Goal: Task Accomplishment & Management: Manage account settings

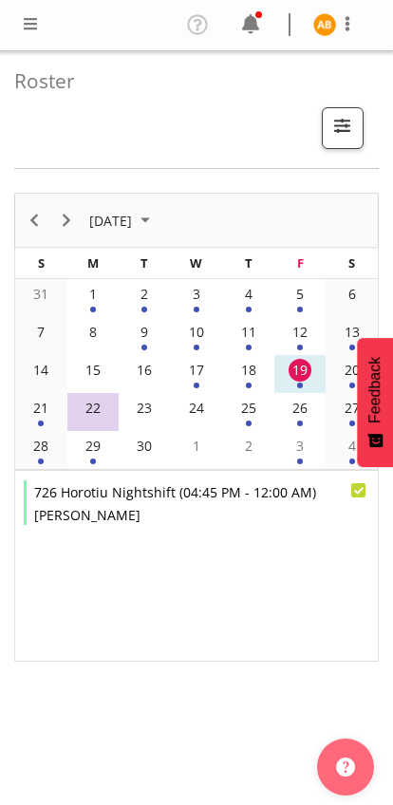
click at [347, 34] on span at bounding box center [347, 23] width 23 height 23
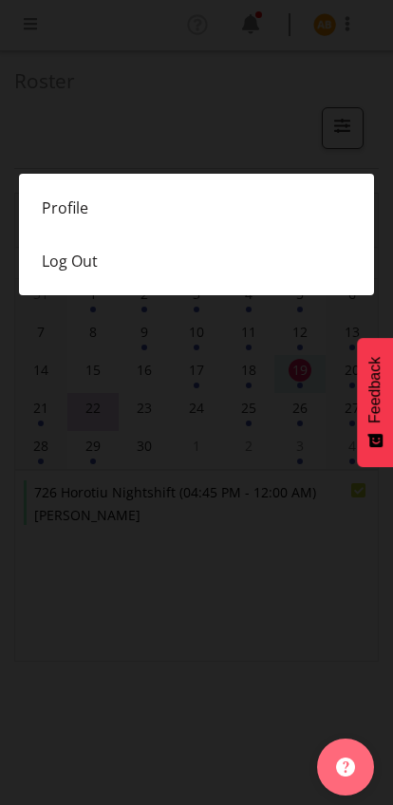
click at [67, 211] on link "Profile" at bounding box center [196, 207] width 355 height 53
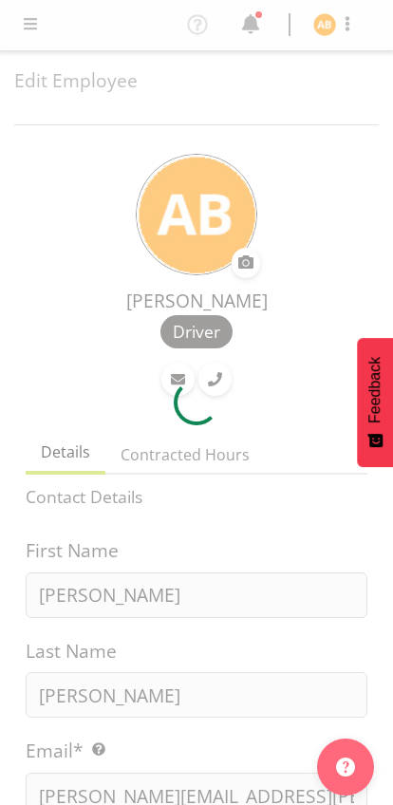
select select "TimelineWeek"
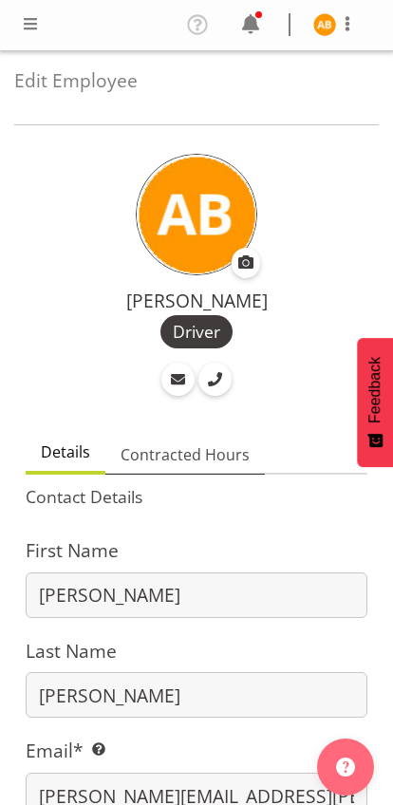
click at [227, 449] on span "Contracted Hours" at bounding box center [185, 454] width 129 height 23
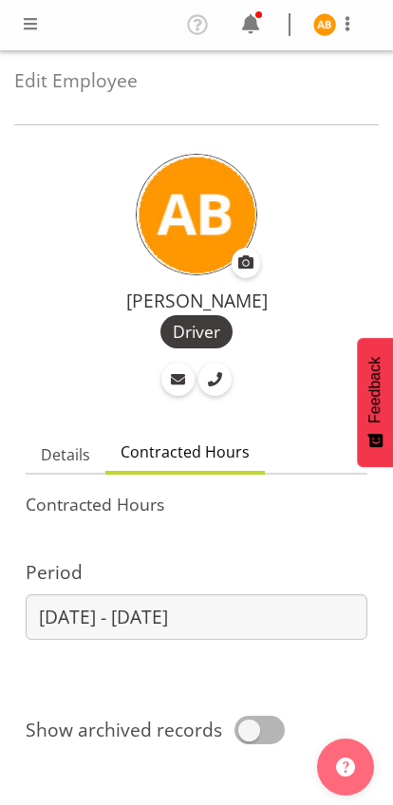
click at [252, 22] on span at bounding box center [250, 24] width 30 height 30
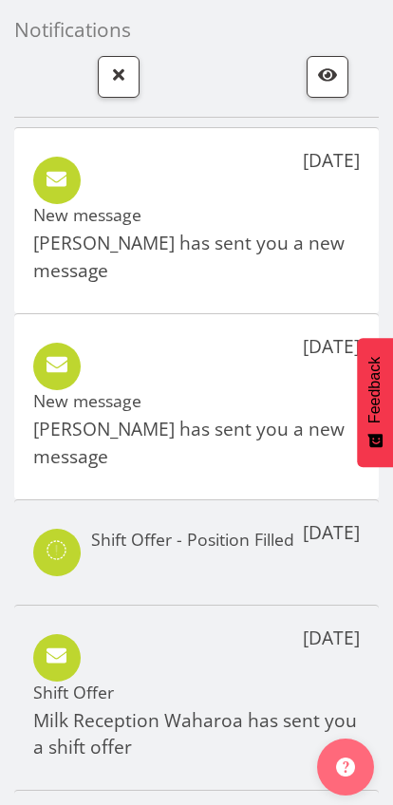
click at [60, 225] on h5 "New message" at bounding box center [196, 214] width 327 height 21
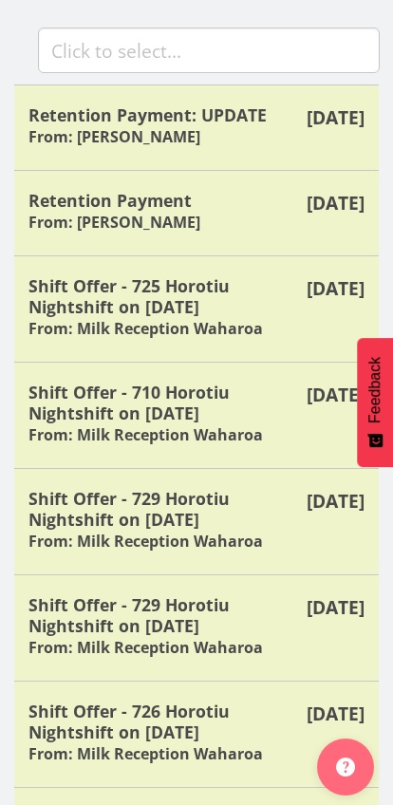
scroll to position [347, 0]
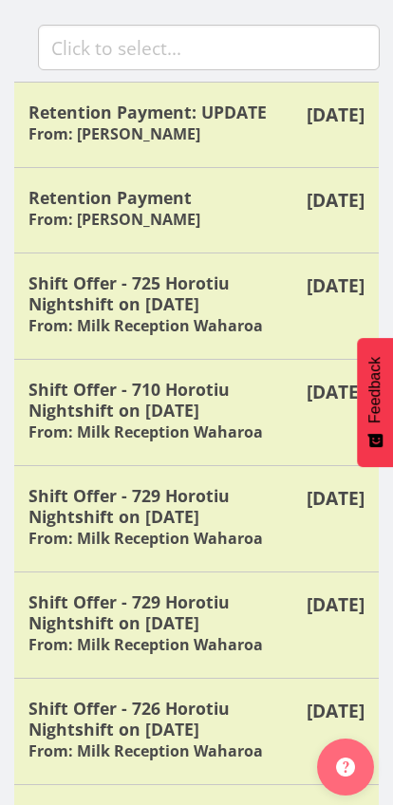
click at [80, 142] on h6 "From: [PERSON_NAME]" at bounding box center [114, 133] width 172 height 19
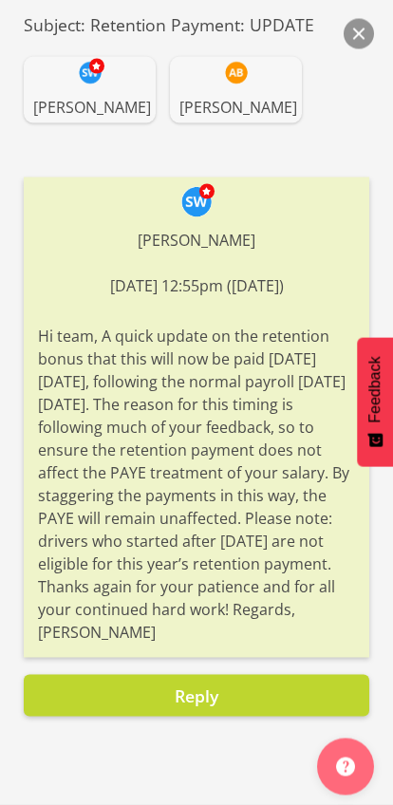
scroll to position [459, 0]
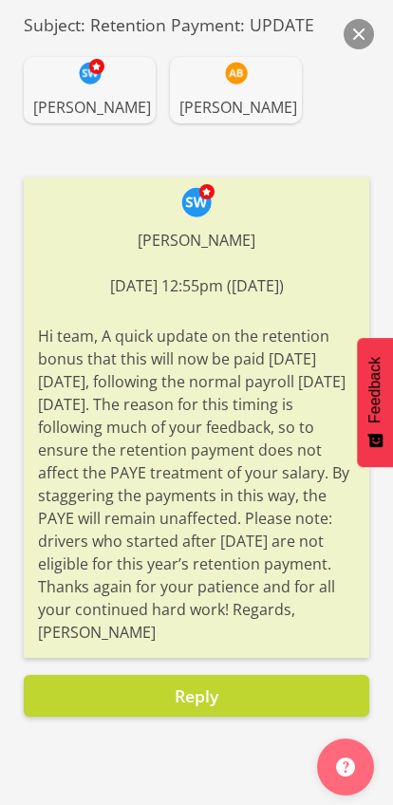
click at [356, 34] on button "button" at bounding box center [359, 34] width 30 height 30
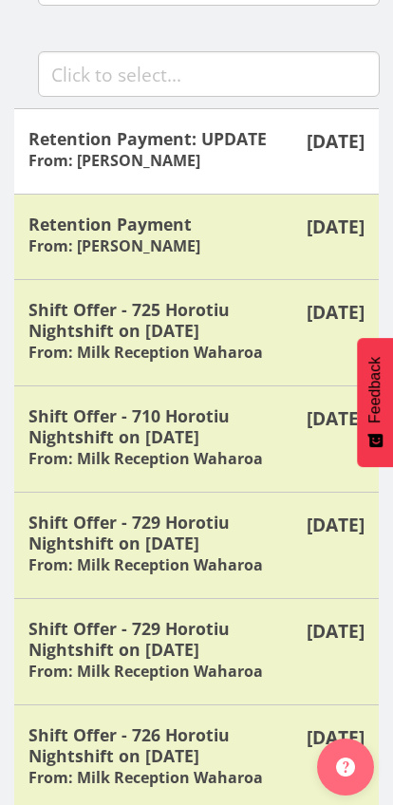
scroll to position [0, 0]
